Goal: Task Accomplishment & Management: Manage account settings

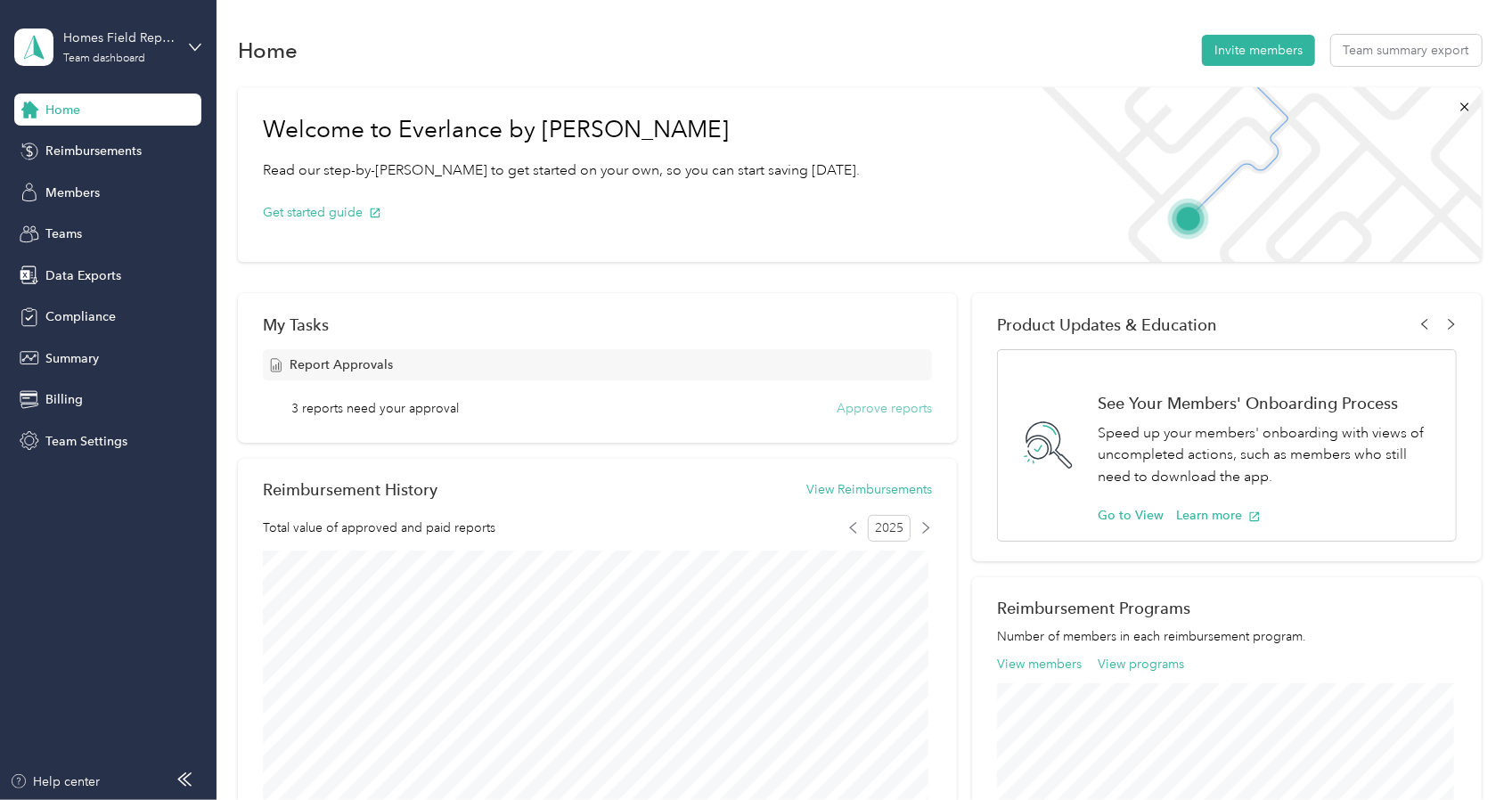
click at [869, 415] on button "Approve reports" at bounding box center [885, 409] width 95 height 19
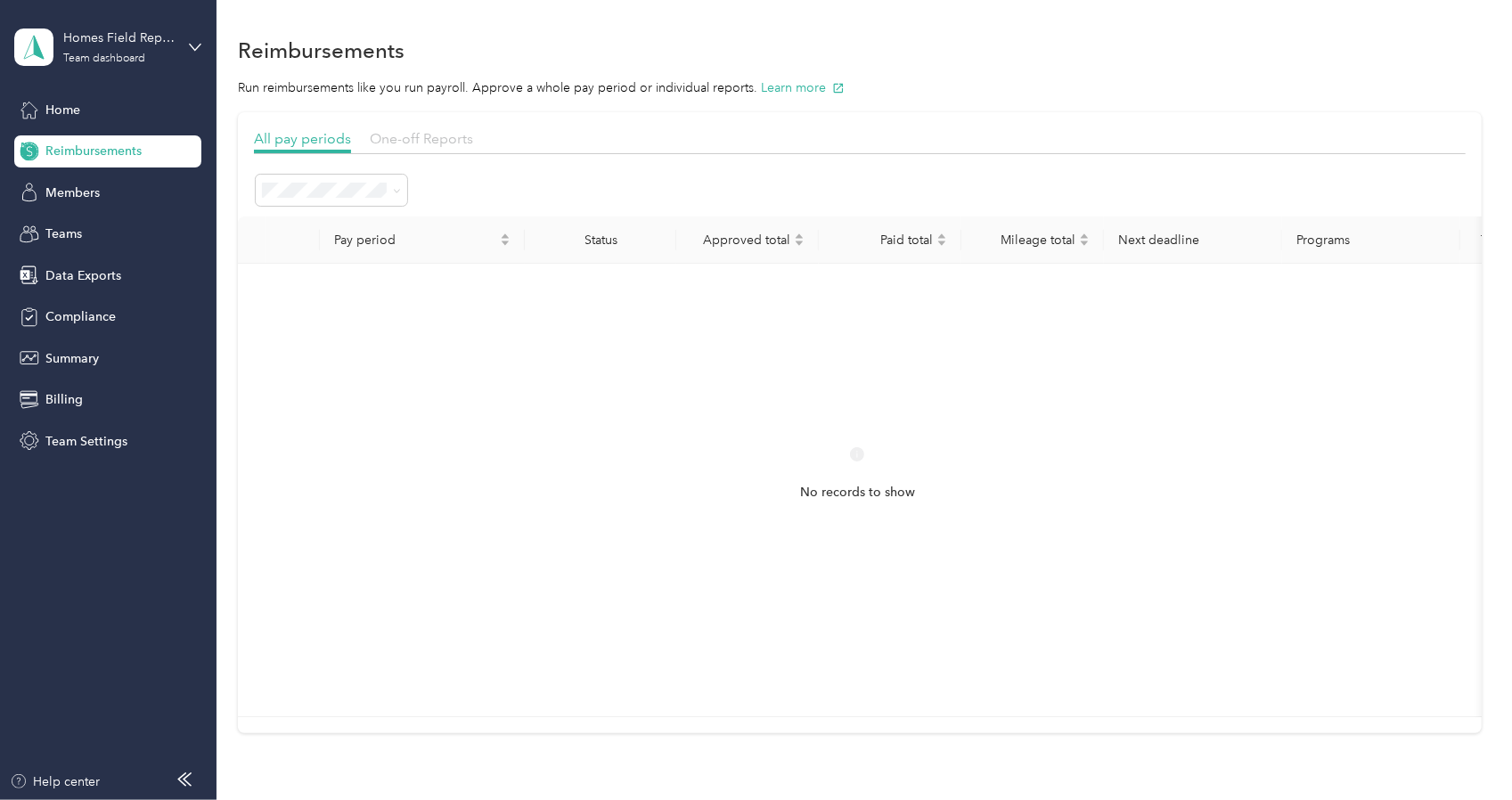
click at [401, 133] on span "One-off Reports" at bounding box center [421, 138] width 103 height 17
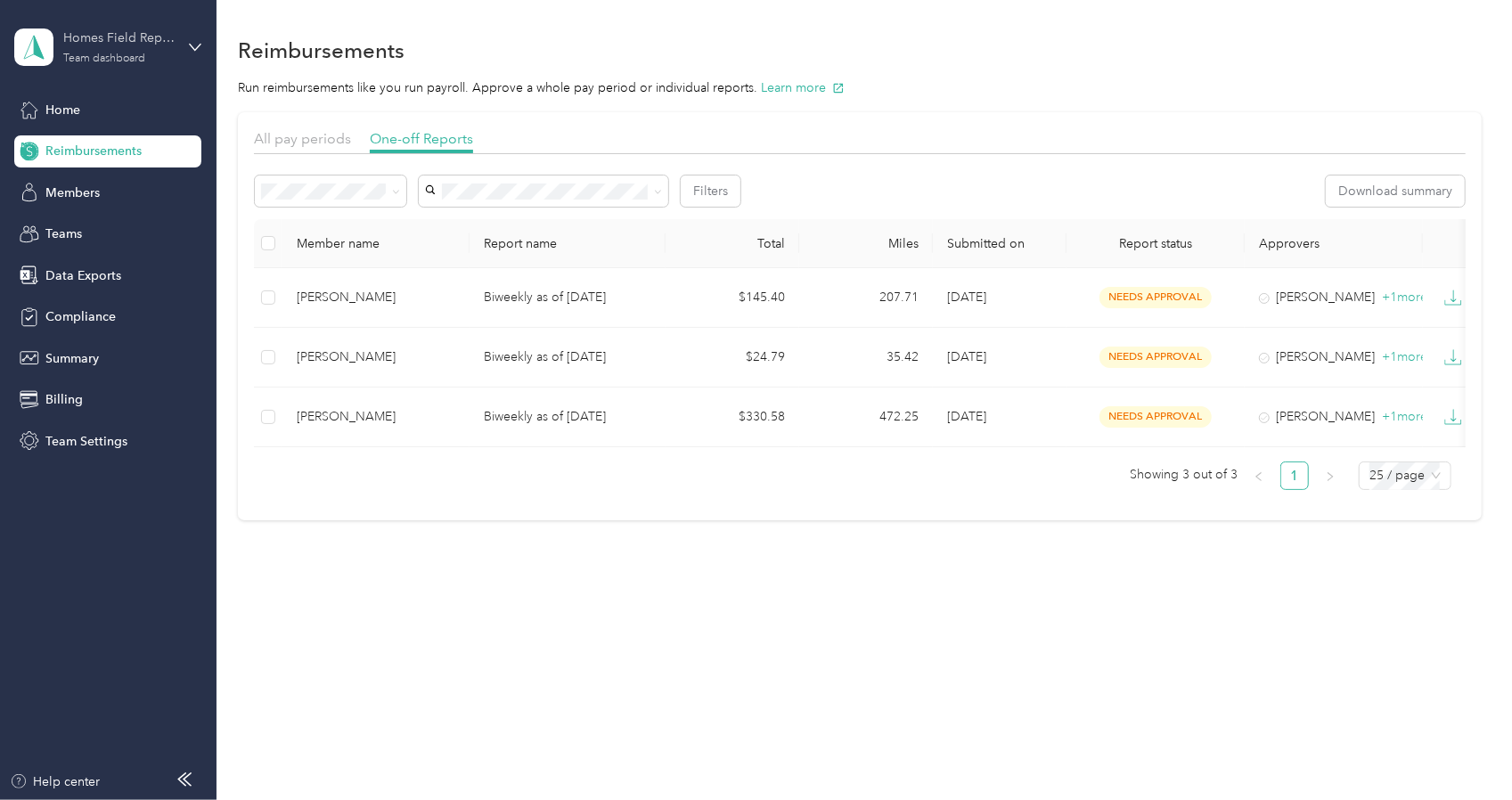
click at [105, 54] on div "Team dashboard" at bounding box center [104, 58] width 82 height 10
click at [73, 226] on div "Log out" at bounding box center [65, 228] width 69 height 19
